Goal: Subscribe to service/newsletter

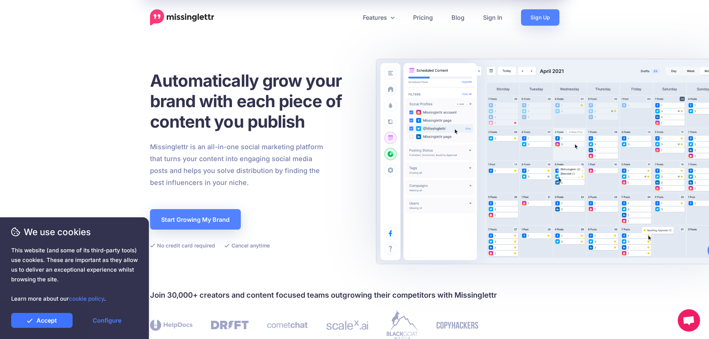
click at [57, 316] on link "Accept" at bounding box center [41, 320] width 61 height 15
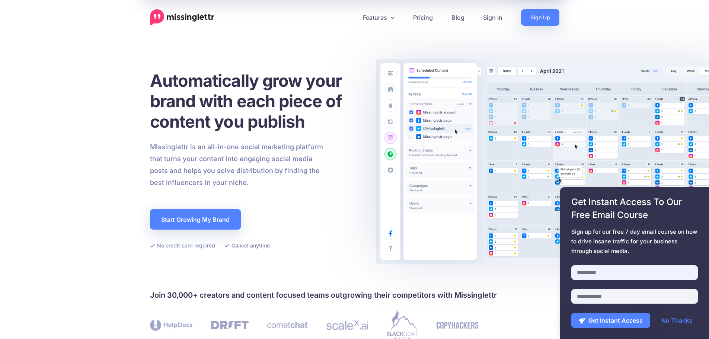
click at [600, 270] on input "text" at bounding box center [634, 272] width 127 height 15
type input "*******"
click at [613, 299] on input "email" at bounding box center [634, 296] width 127 height 15
type input "**********"
click at [615, 322] on button "Get Instant Access" at bounding box center [610, 320] width 79 height 15
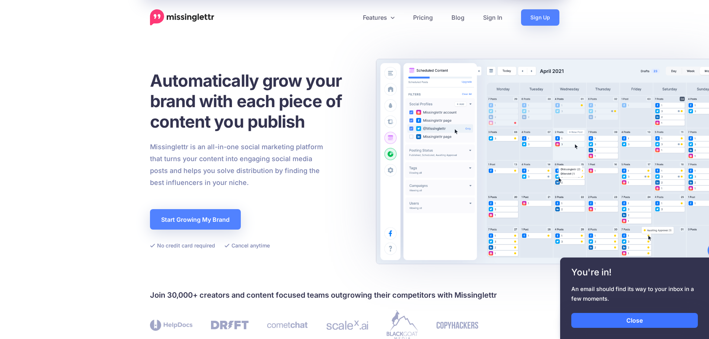
click at [616, 322] on link "Close" at bounding box center [634, 320] width 127 height 15
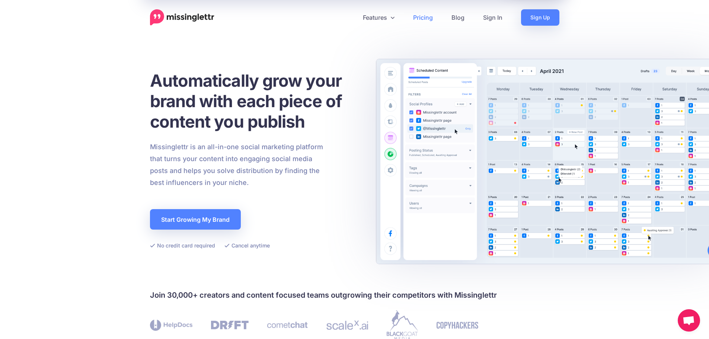
click at [418, 20] on link "Pricing" at bounding box center [423, 17] width 38 height 16
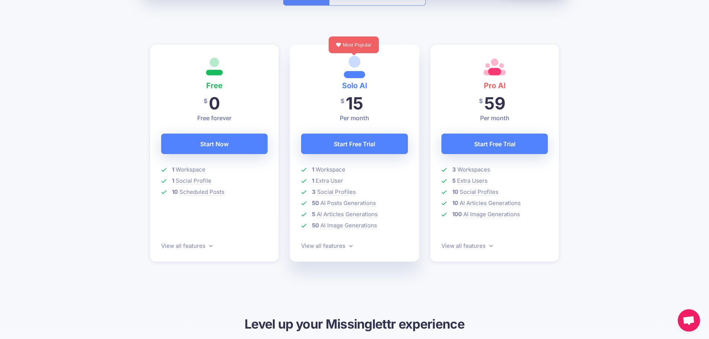
scroll to position [186, 0]
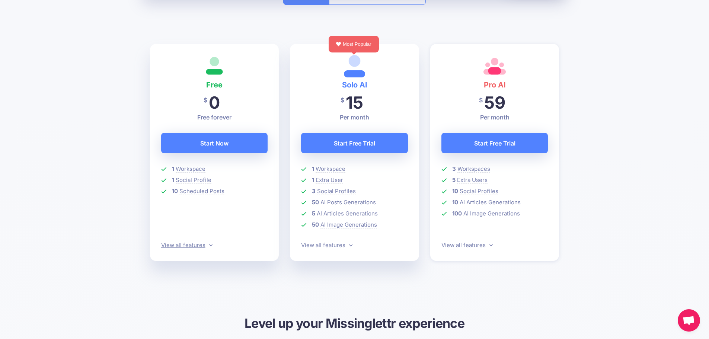
click at [205, 245] on link "View all features" at bounding box center [186, 245] width 51 height 7
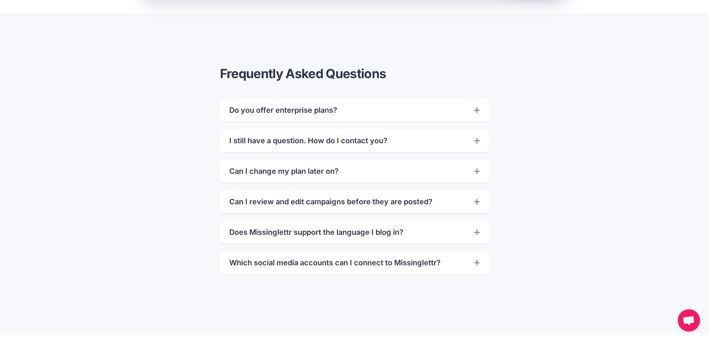
scroll to position [1622, 0]
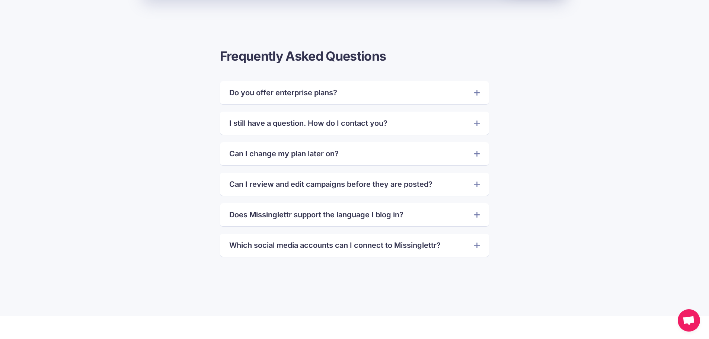
click at [280, 185] on link "Can I review and edit campaigns before they are posted?" at bounding box center [354, 184] width 250 height 12
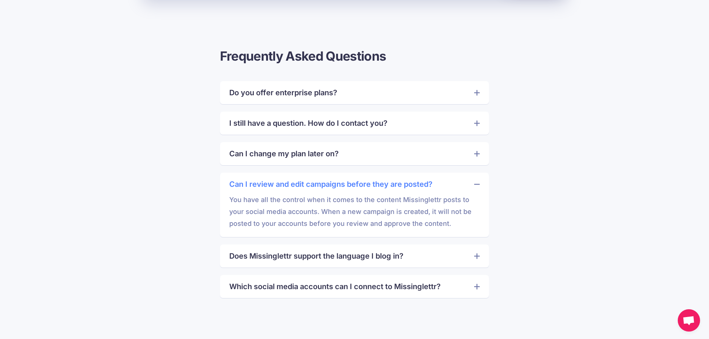
click at [270, 186] on link "Can I review and edit campaigns before they are posted?" at bounding box center [354, 184] width 250 height 12
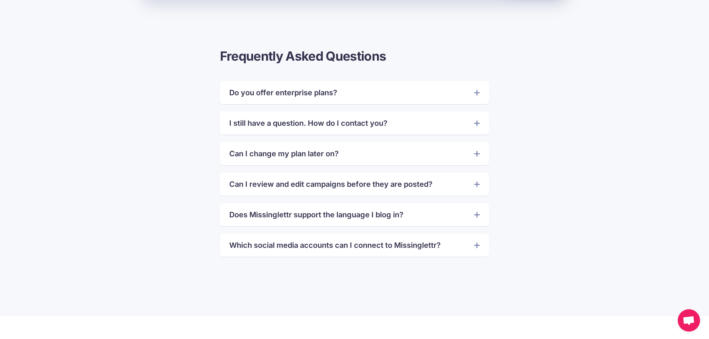
click at [268, 249] on link "Which social media accounts can I connect to Missinglettr?" at bounding box center [354, 245] width 250 height 12
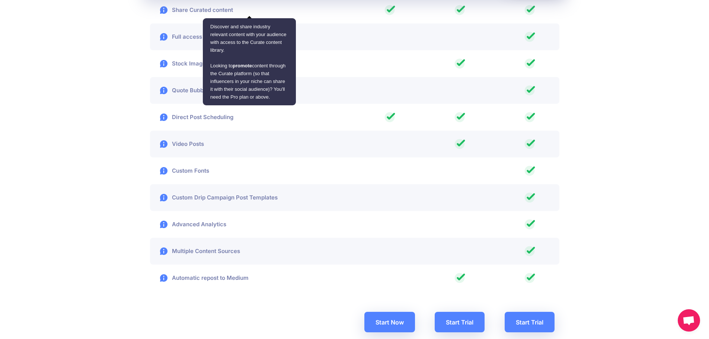
scroll to position [1176, 0]
